Goal: Information Seeking & Learning: Learn about a topic

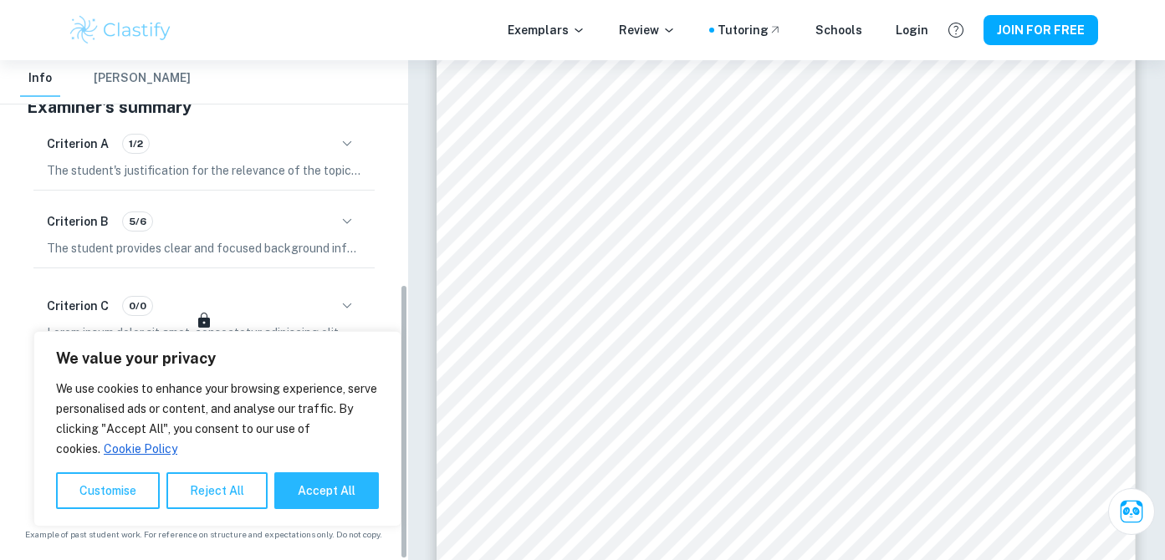
scroll to position [381, 0]
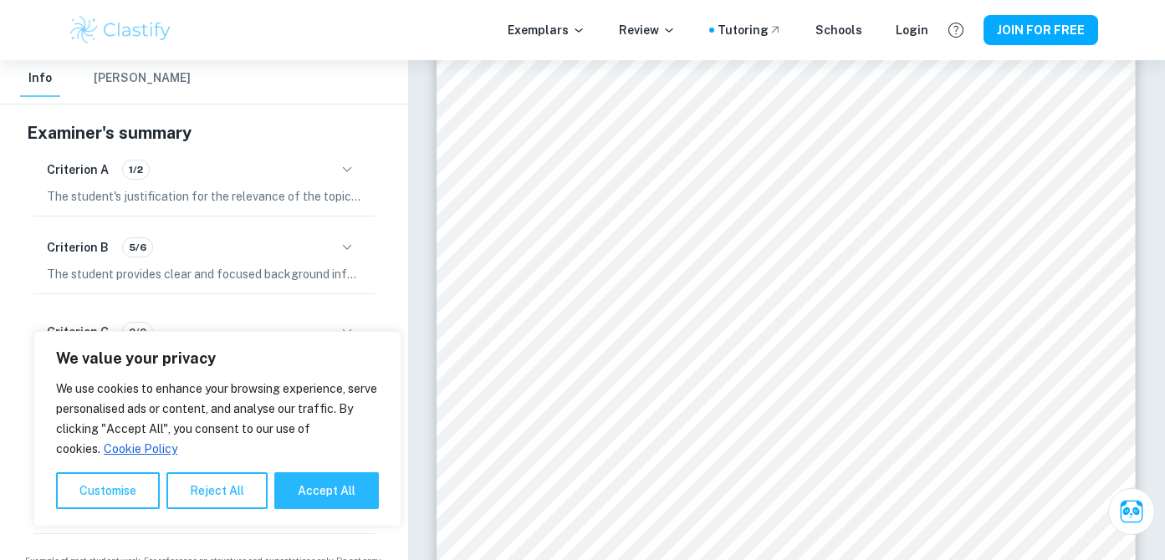
click at [350, 166] on icon "button" at bounding box center [347, 170] width 20 height 20
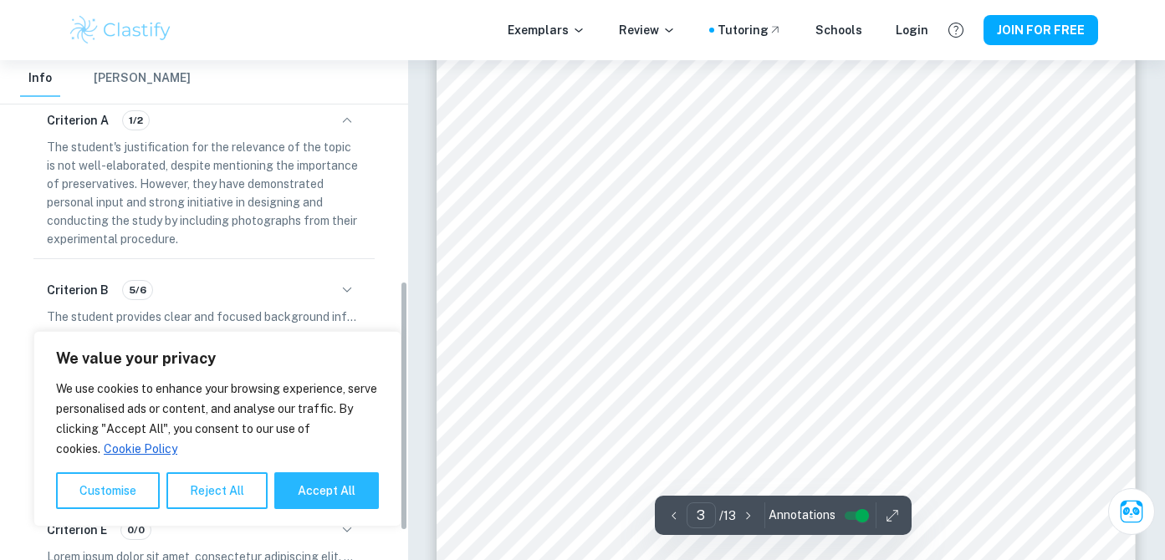
scroll to position [2455, 0]
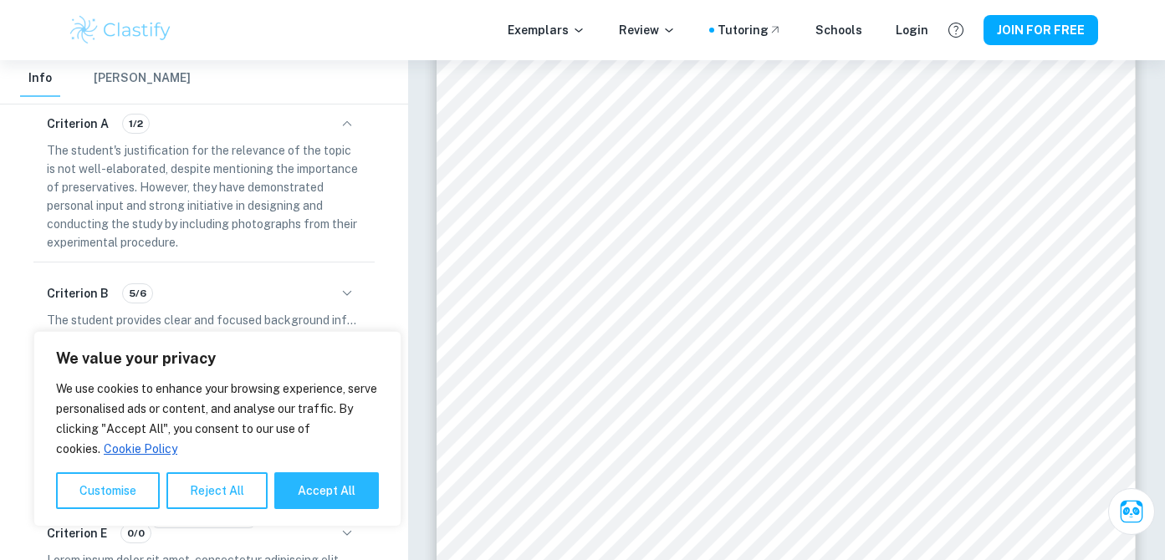
click at [345, 121] on icon "button" at bounding box center [347, 124] width 20 height 20
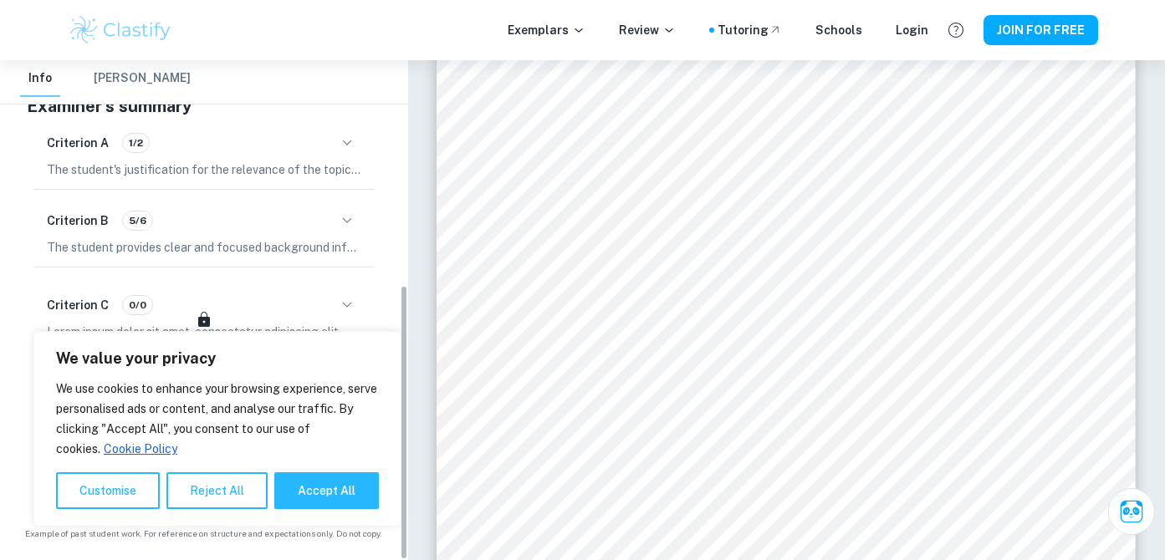
scroll to position [406, 0]
click at [351, 213] on icon "button" at bounding box center [347, 222] width 20 height 20
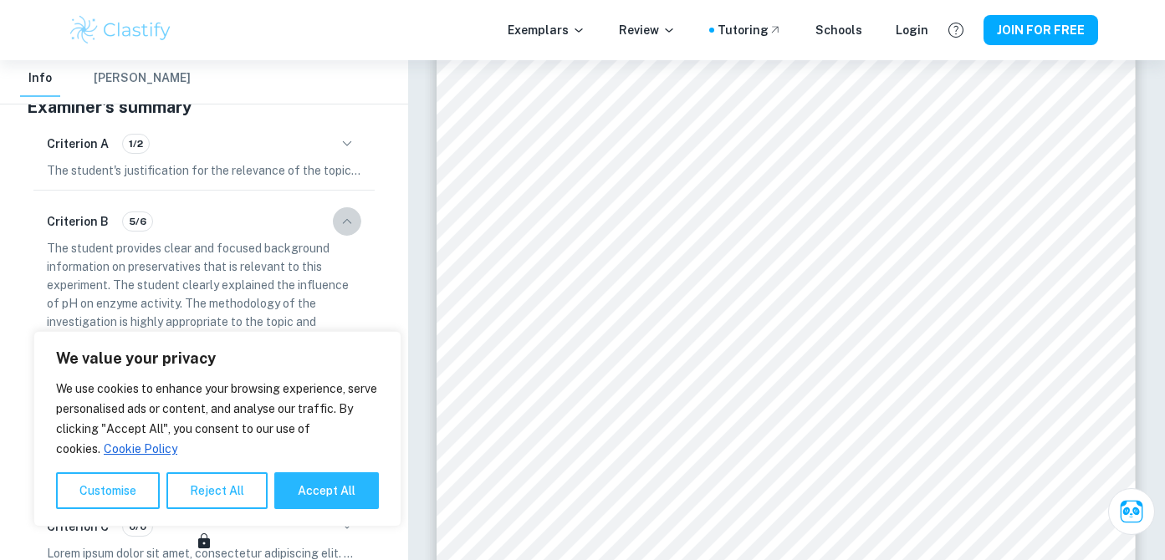
click at [351, 213] on icon "button" at bounding box center [347, 222] width 20 height 20
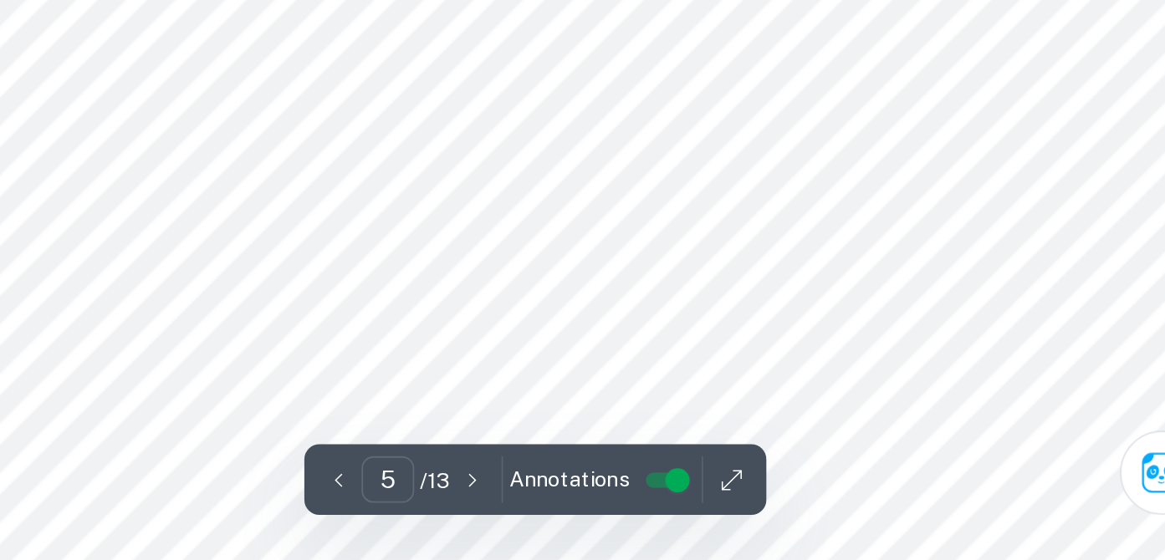
scroll to position [4680, 0]
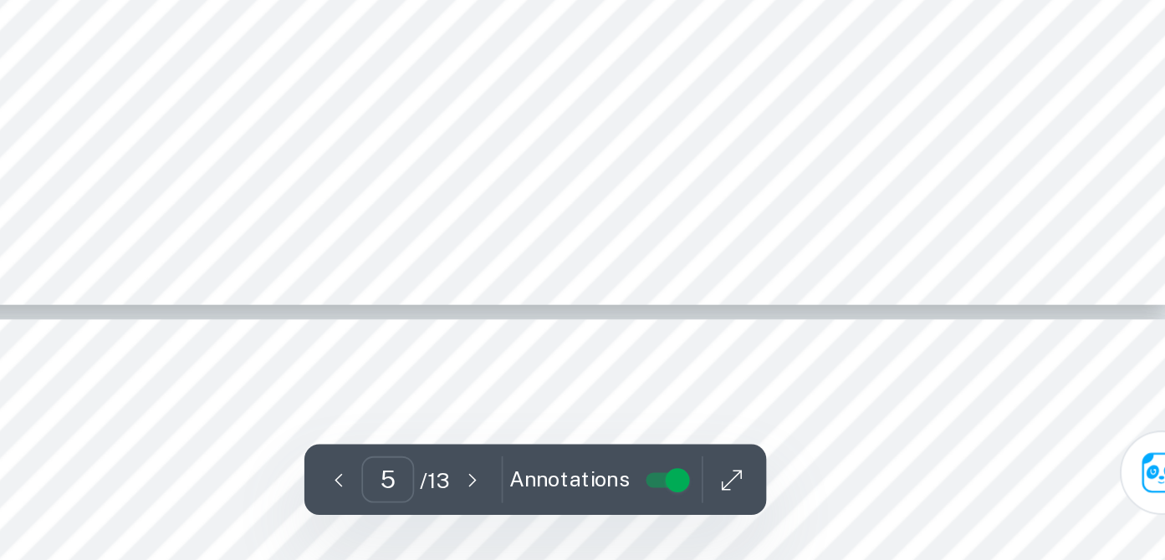
type input "6"
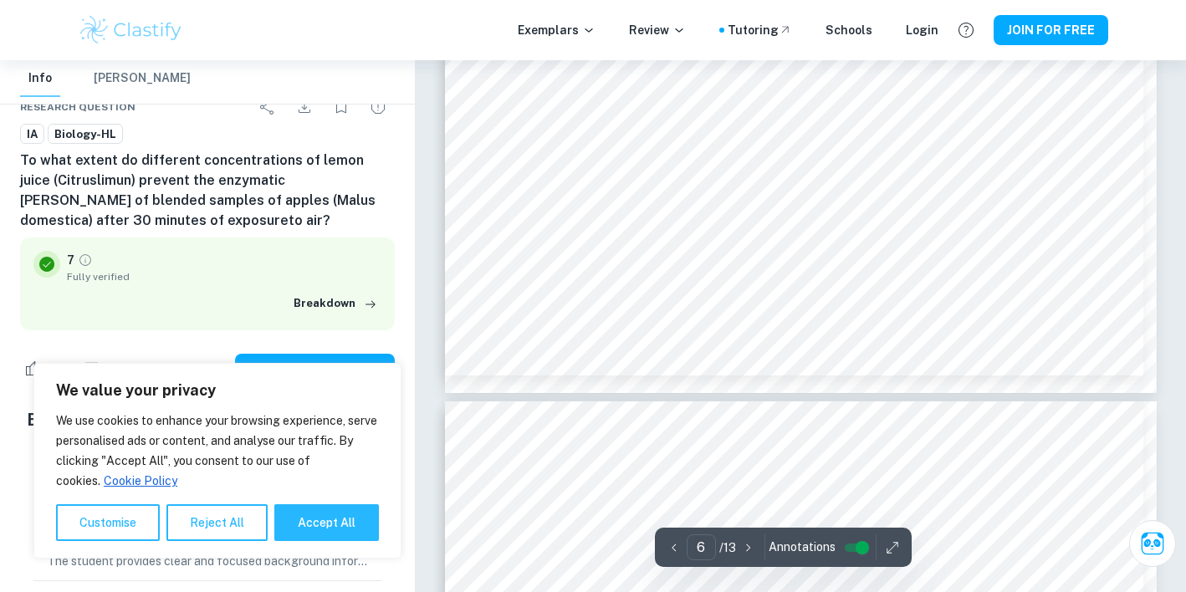
scroll to position [5208, 0]
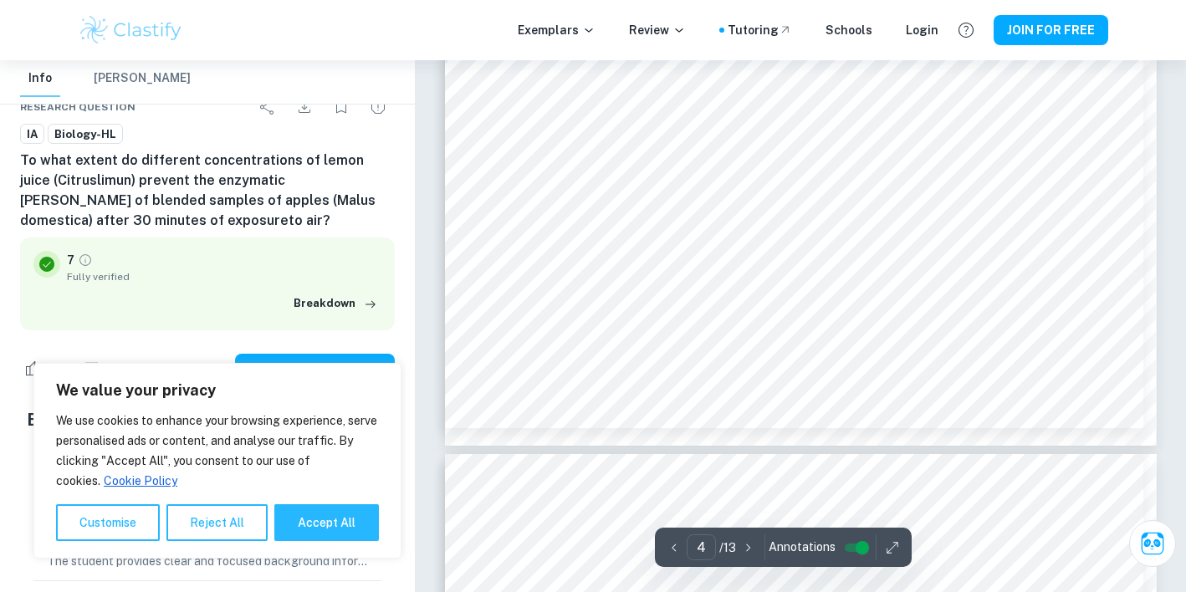
type input "5"
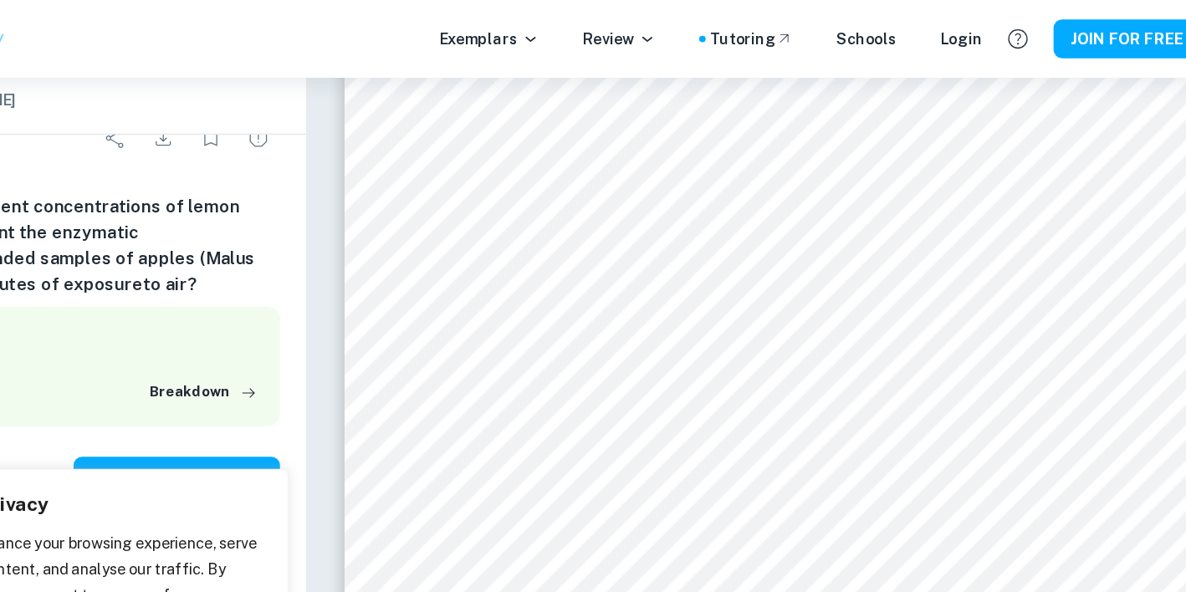
scroll to position [4221, 0]
